Goal: Task Accomplishment & Management: Manage account settings

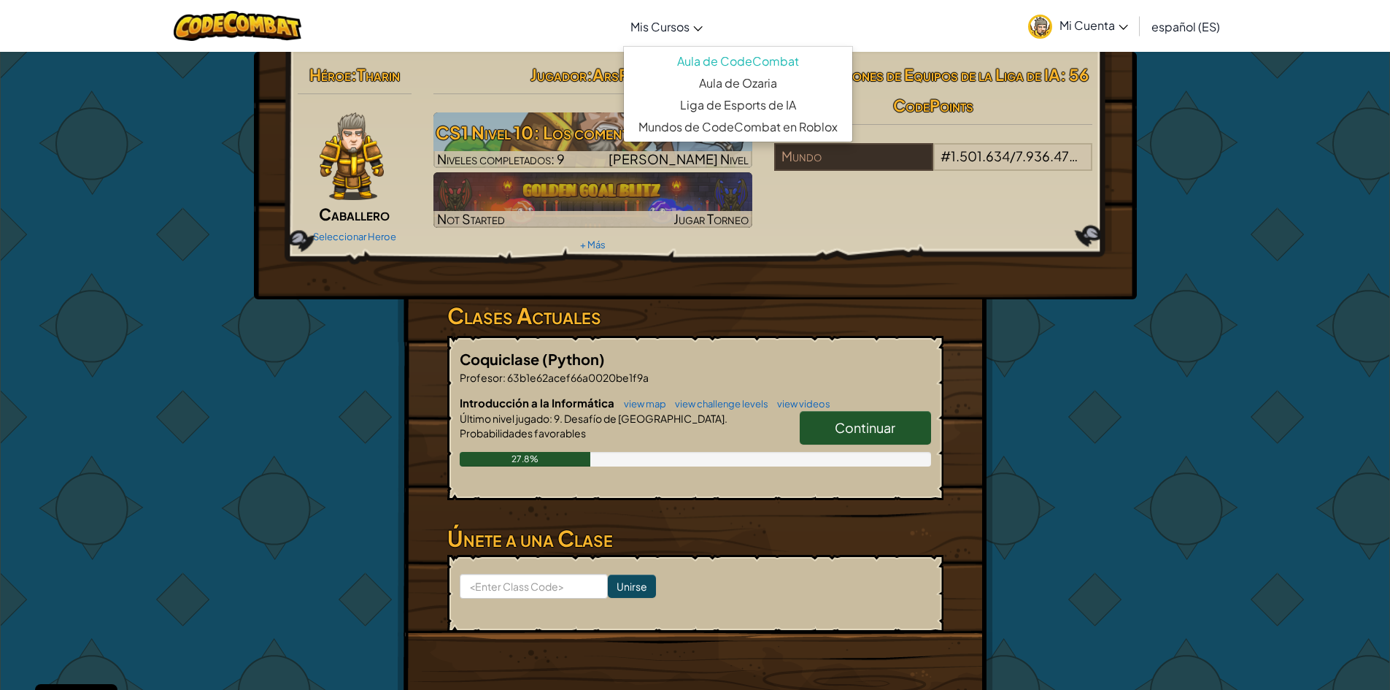
click at [682, 34] on link "Mis Cursos" at bounding box center [666, 26] width 87 height 39
click at [681, 68] on link "Aula de CodeCombat" at bounding box center [738, 61] width 228 height 22
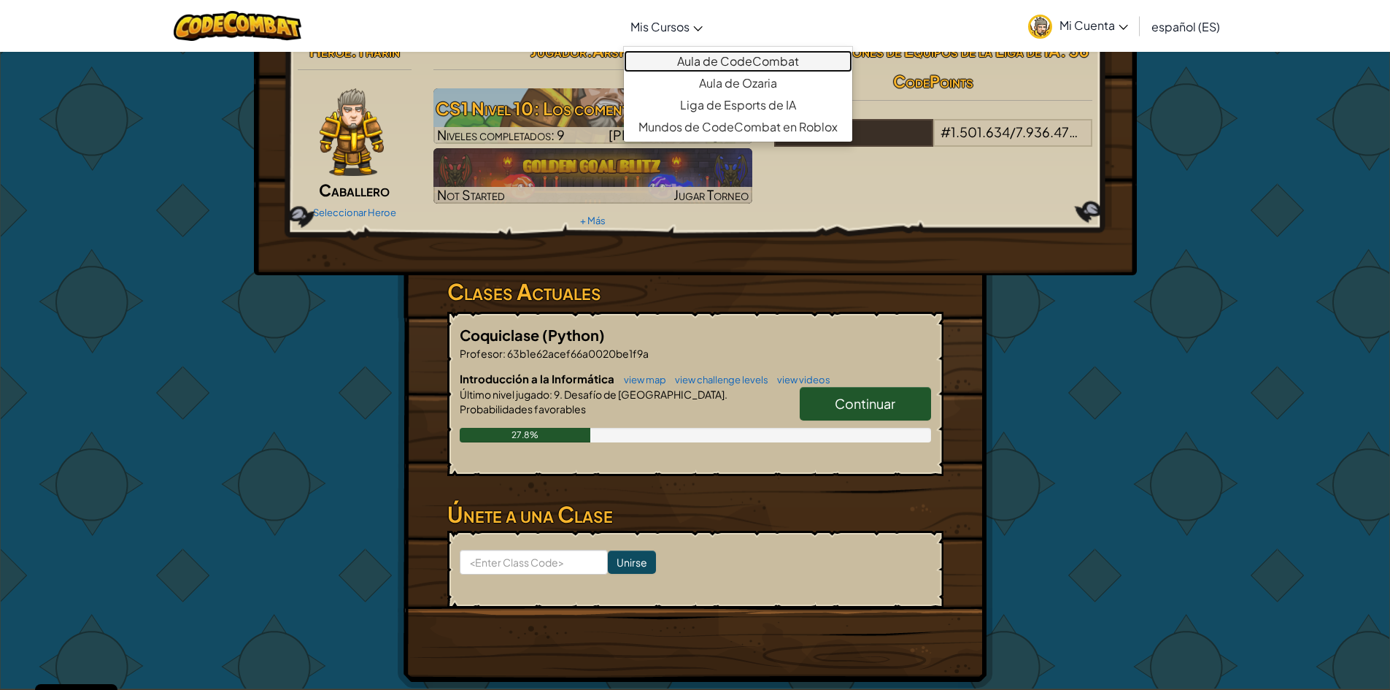
scroll to position [73, 0]
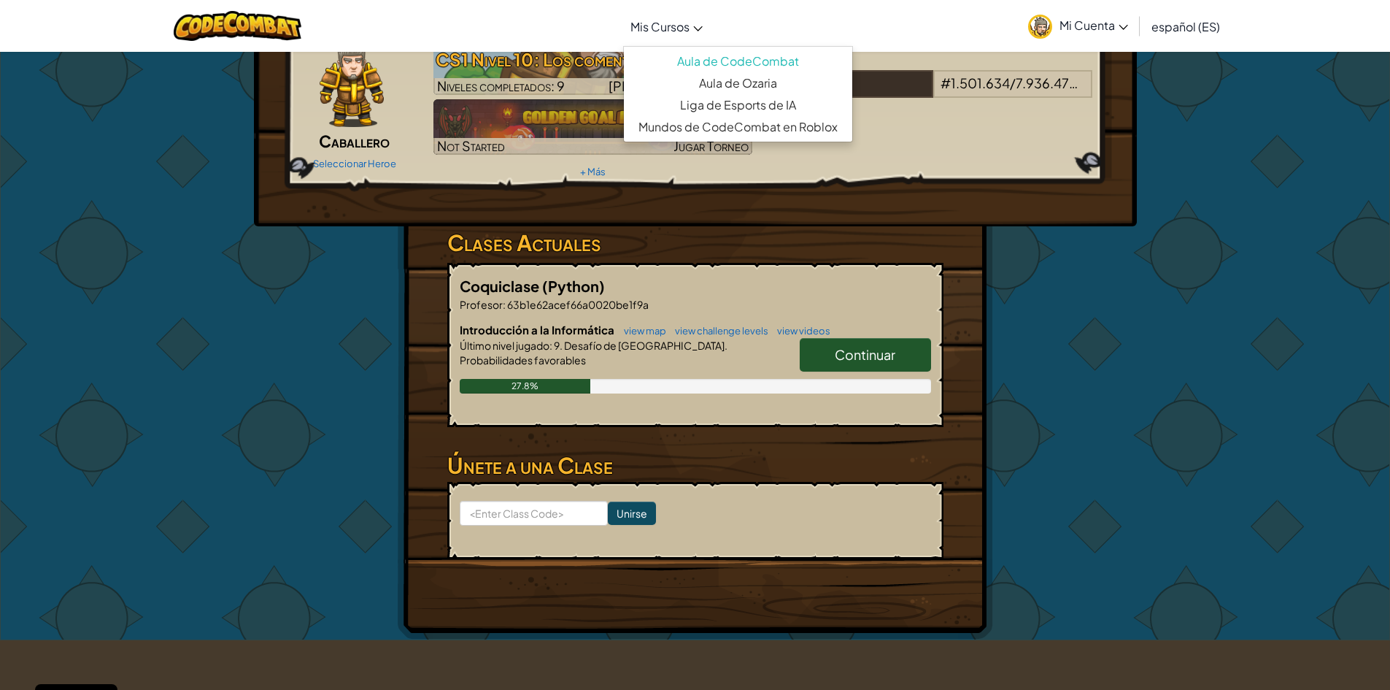
click at [1119, 21] on span "Mi Cuenta" at bounding box center [1094, 25] width 69 height 15
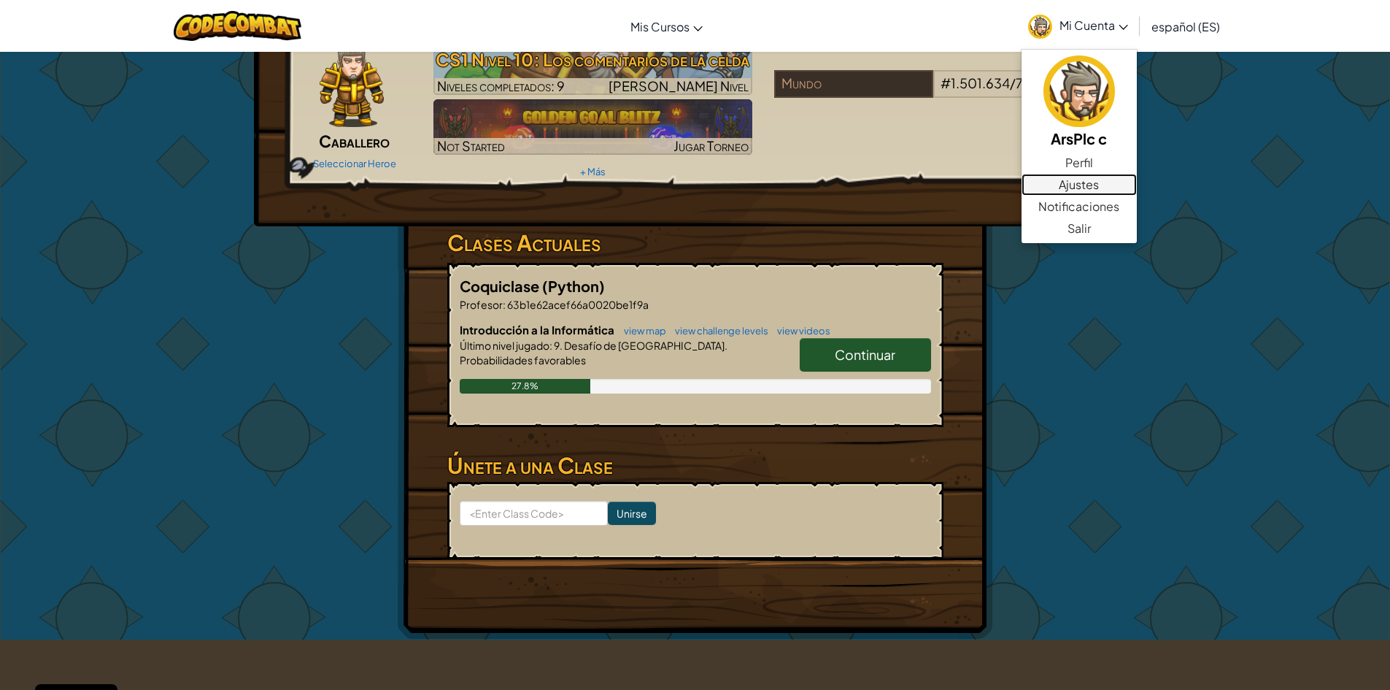
click at [1089, 185] on link "Ajustes" at bounding box center [1079, 185] width 115 height 22
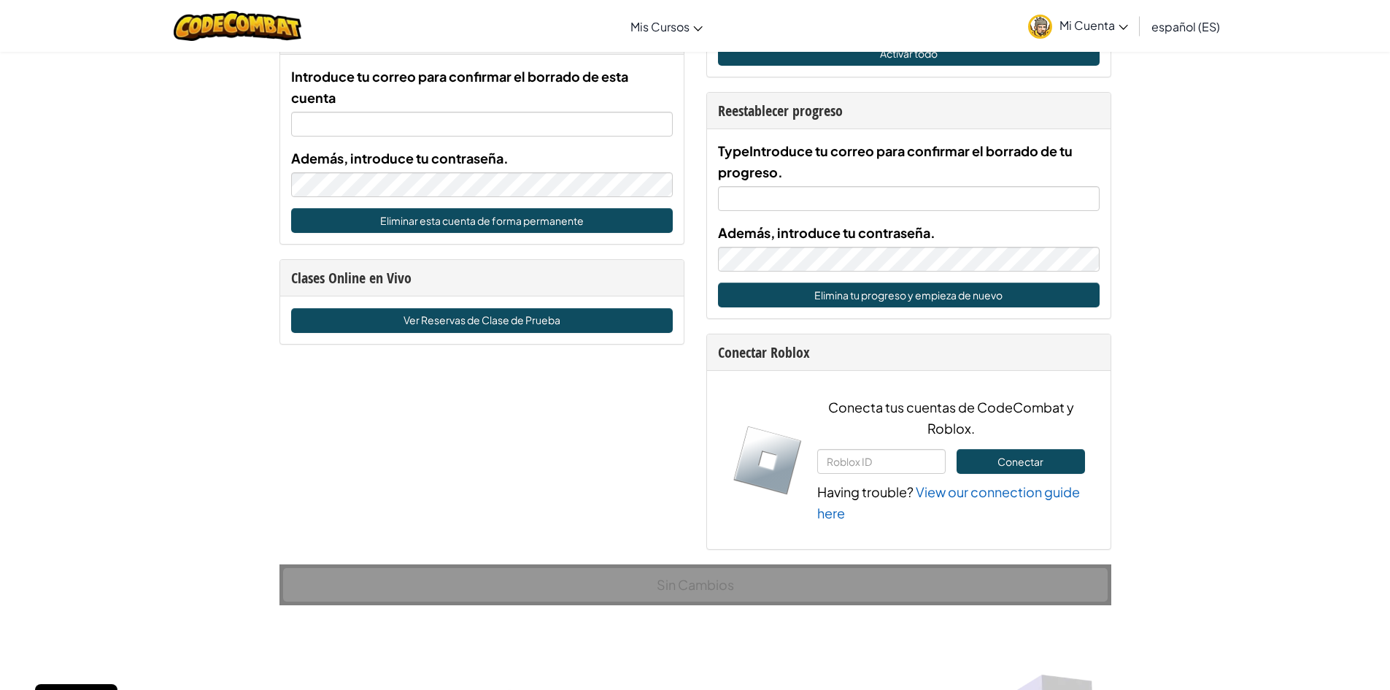
scroll to position [807, 0]
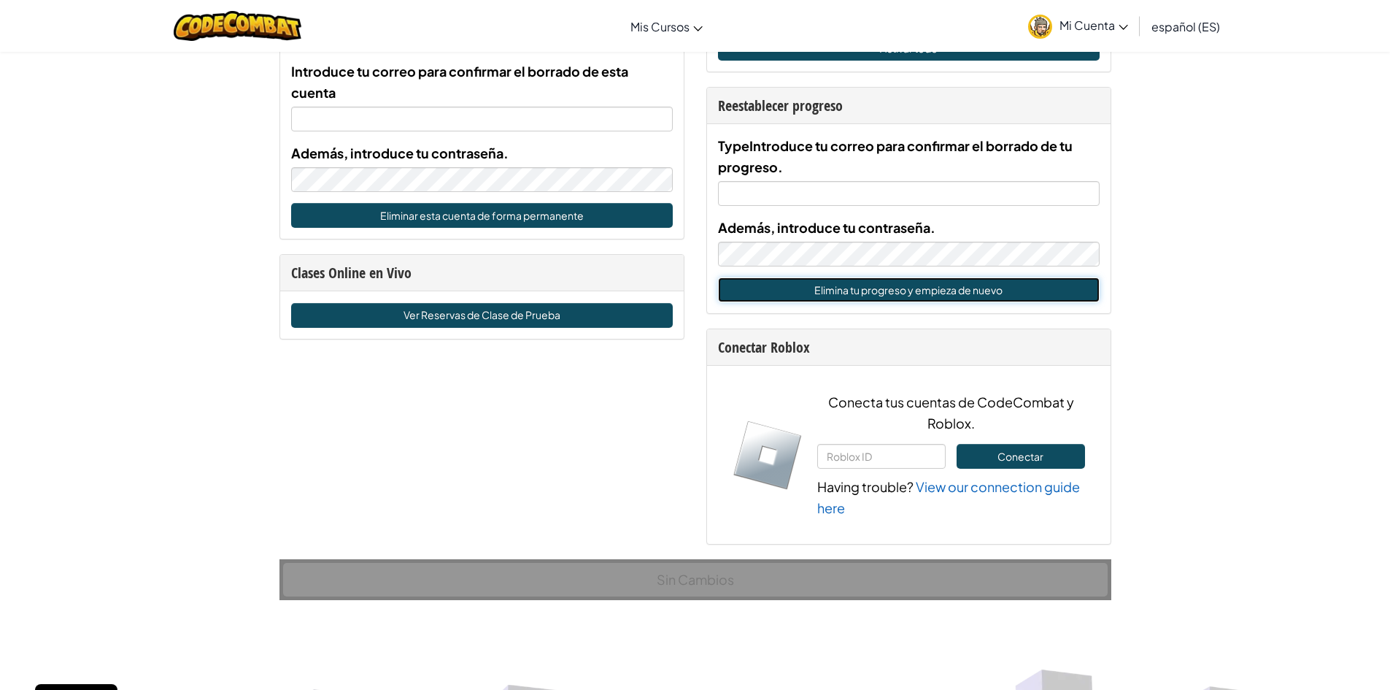
click at [920, 293] on button "Elimina tu progreso y empieza de nuevo" at bounding box center [909, 289] width 382 height 25
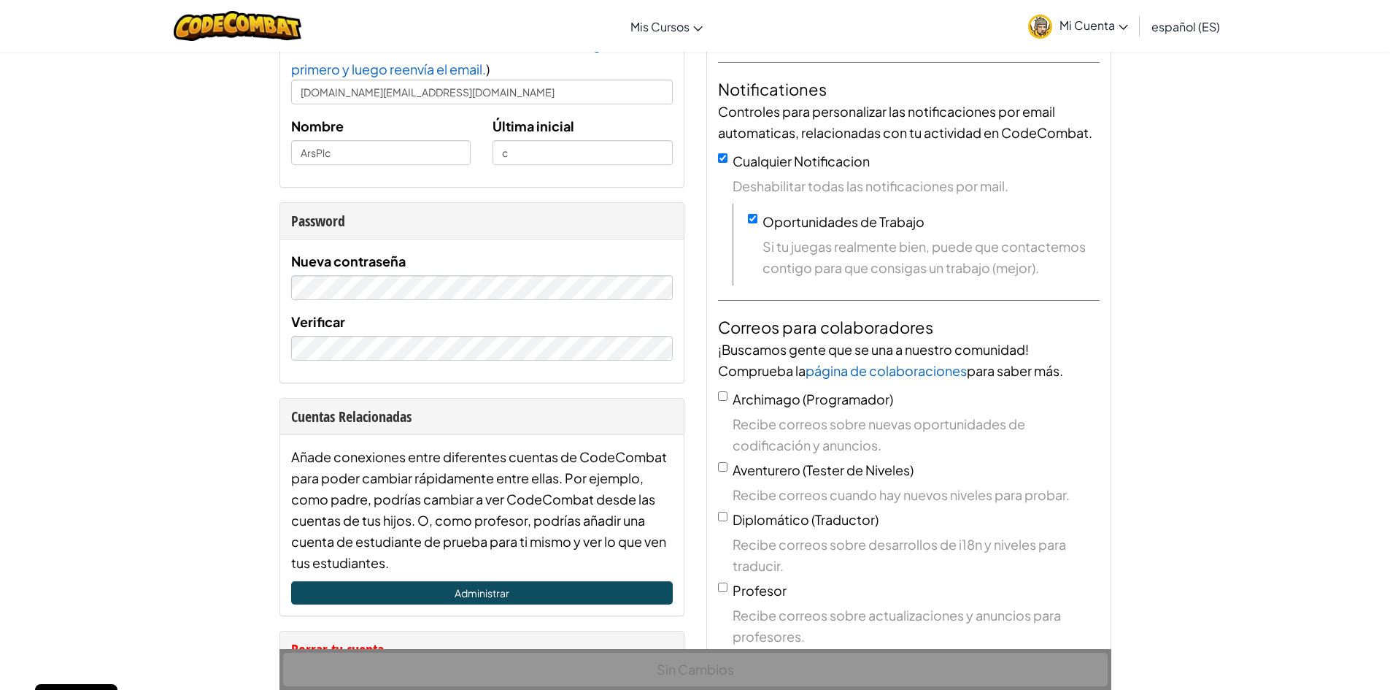
scroll to position [0, 0]
